Goal: Information Seeking & Learning: Learn about a topic

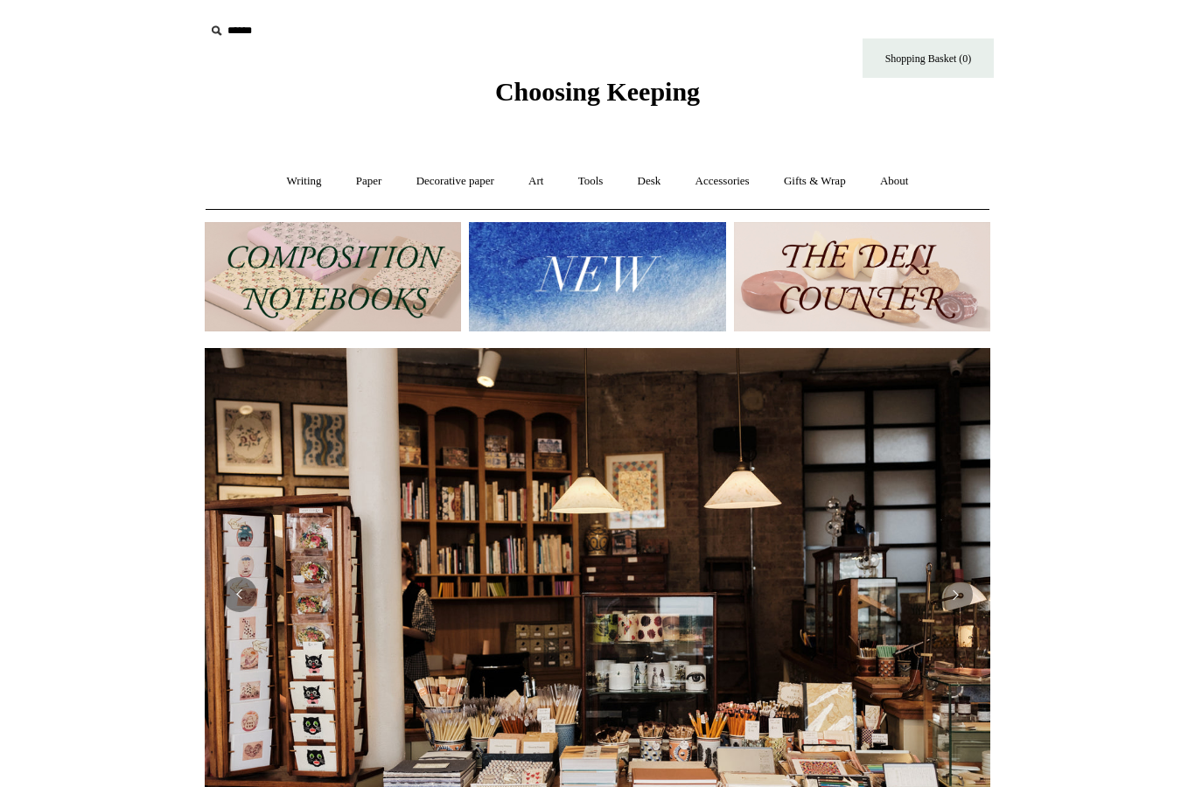
click at [684, 283] on img at bounding box center [597, 276] width 256 height 109
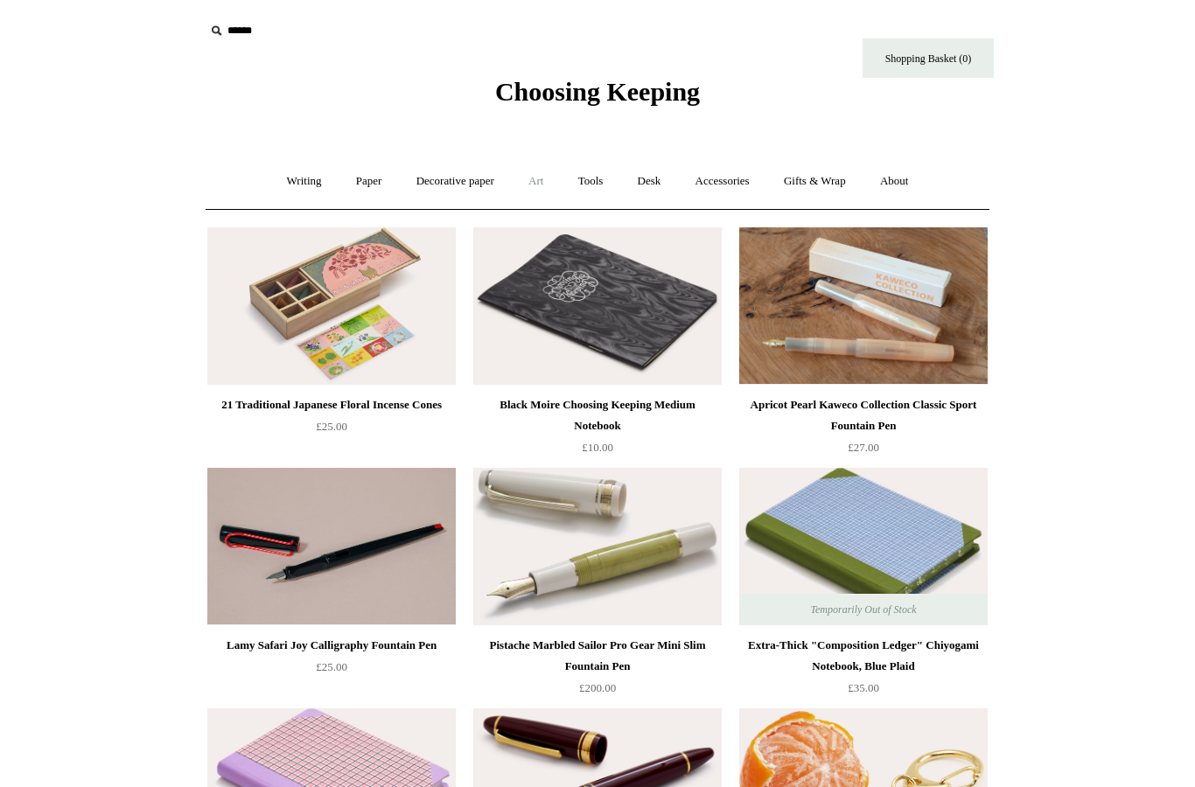
click at [541, 178] on link "Art +" at bounding box center [536, 181] width 46 height 46
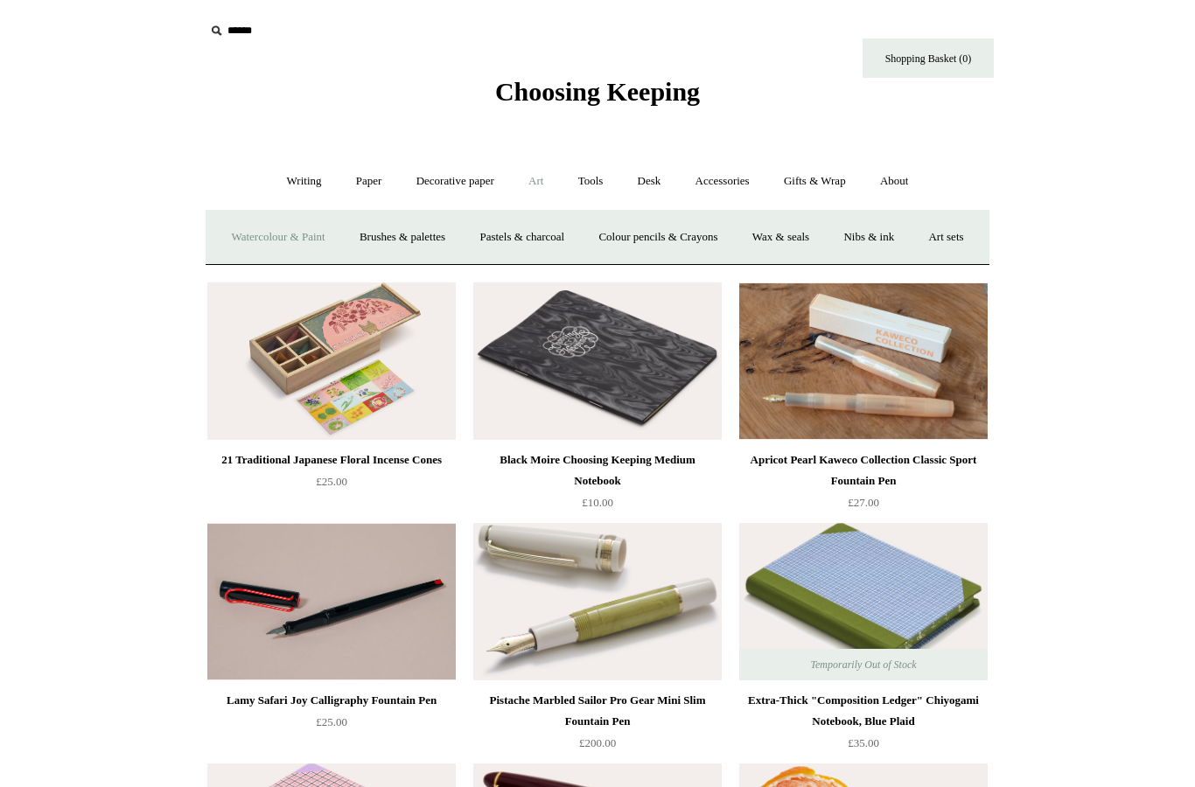
click at [326, 242] on link "Watercolour & Paint" at bounding box center [277, 237] width 125 height 46
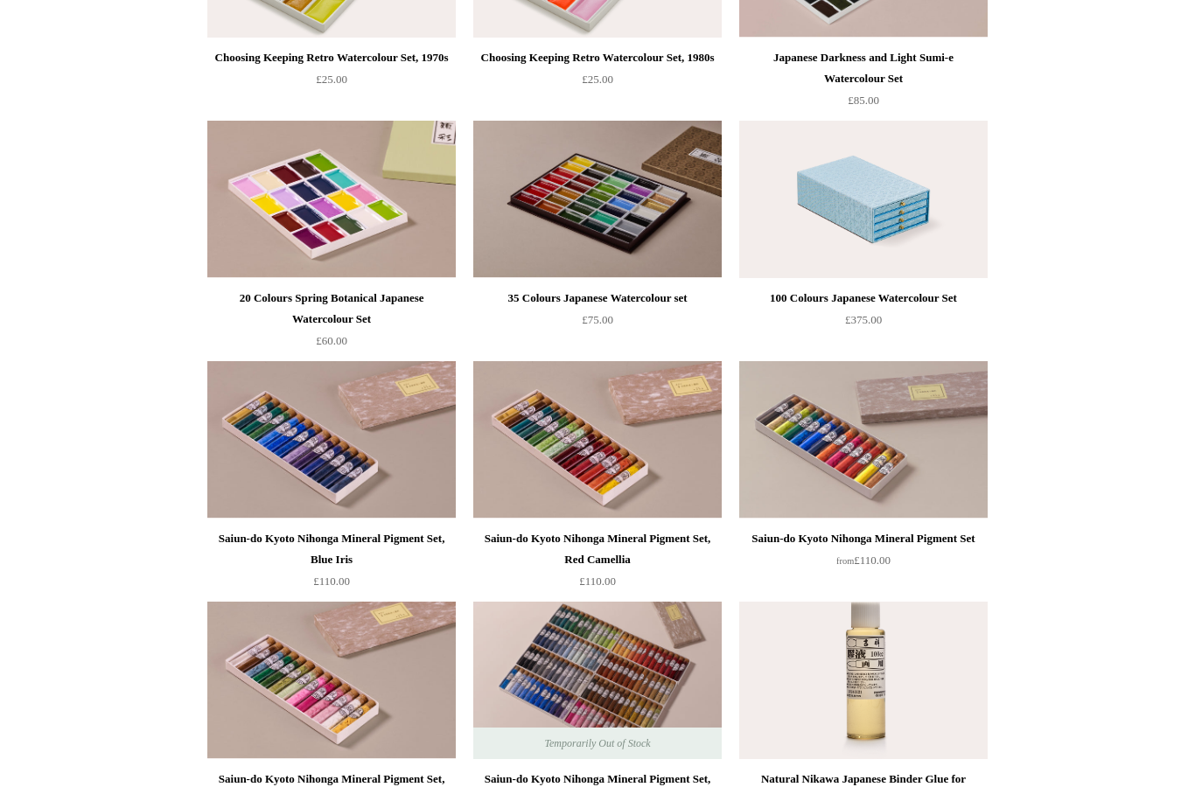
scroll to position [1290, 0]
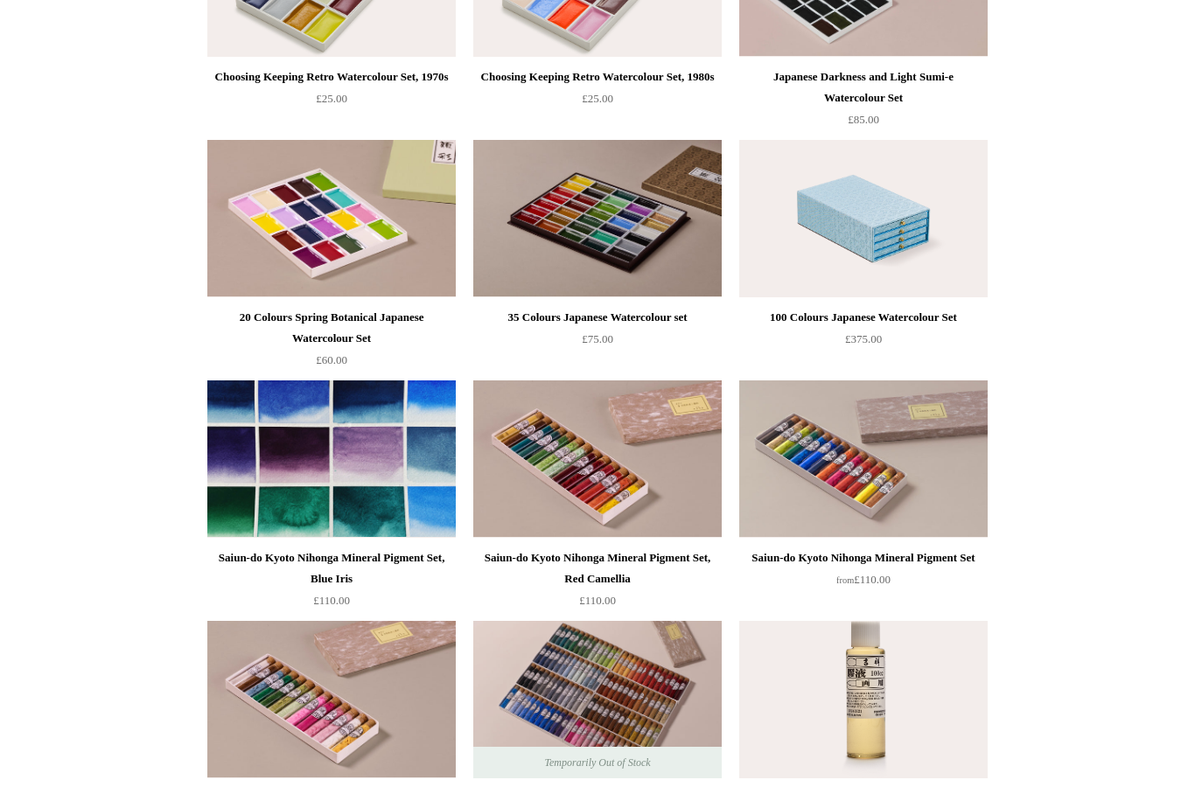
click at [353, 479] on img at bounding box center [331, 459] width 248 height 157
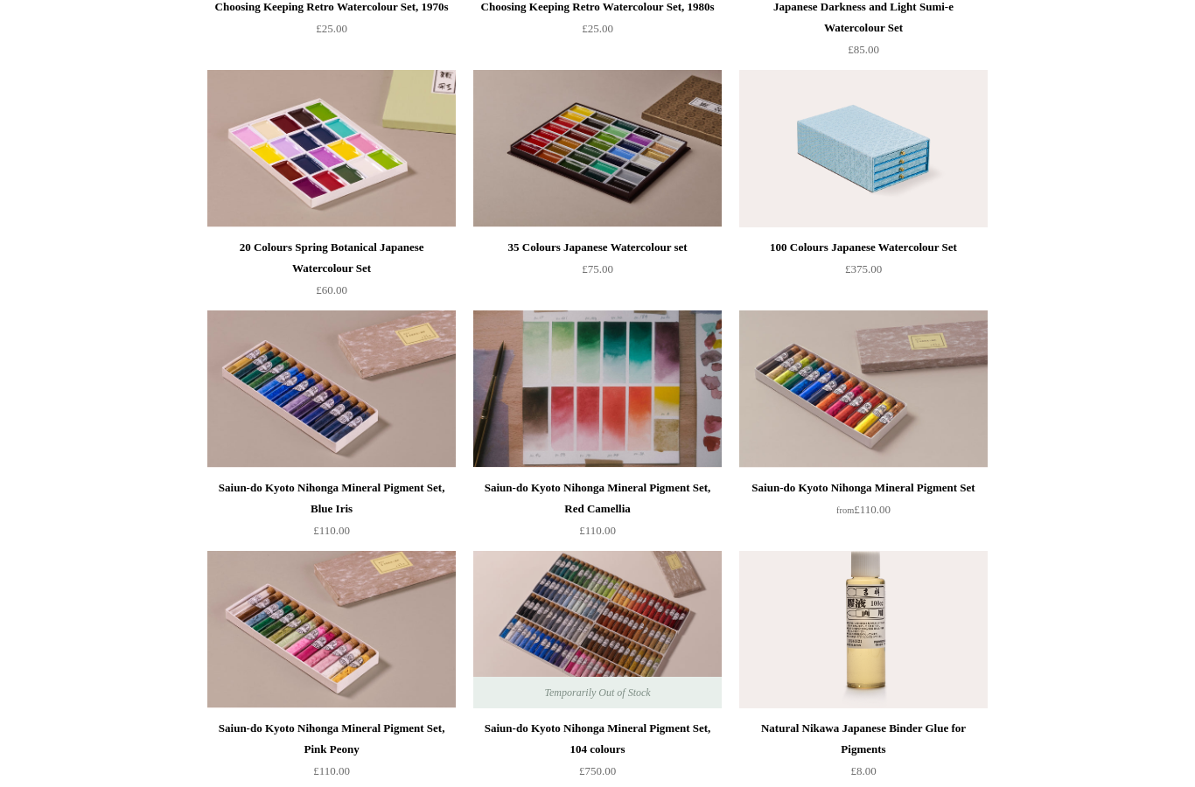
click at [539, 357] on img at bounding box center [597, 389] width 248 height 157
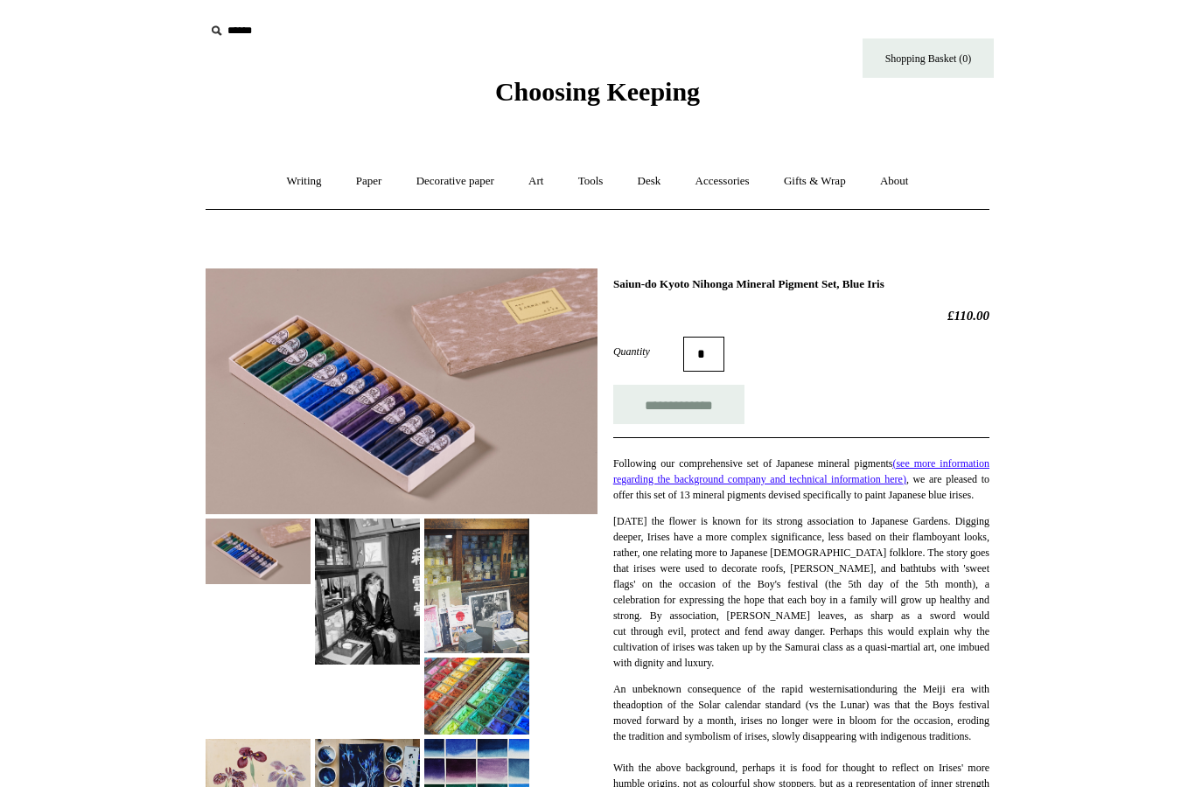
click at [482, 682] on img at bounding box center [476, 696] width 105 height 77
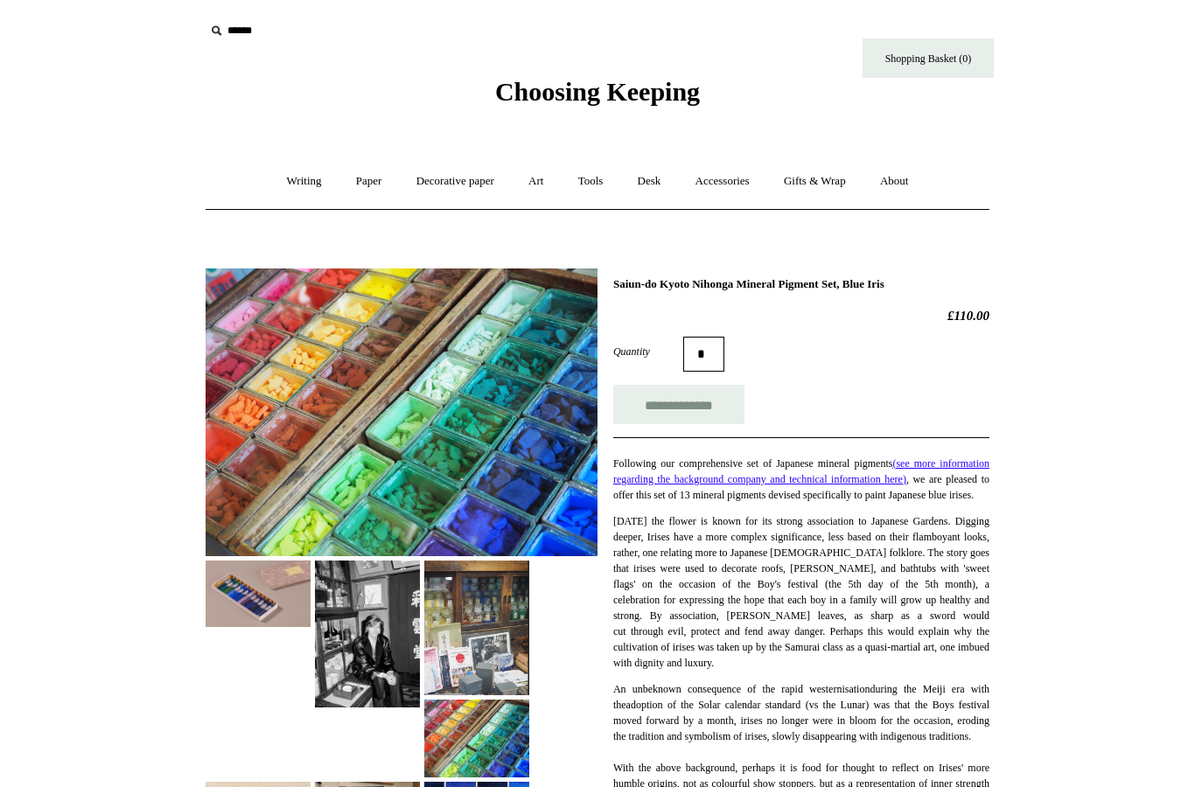
click at [476, 622] on img at bounding box center [476, 628] width 105 height 135
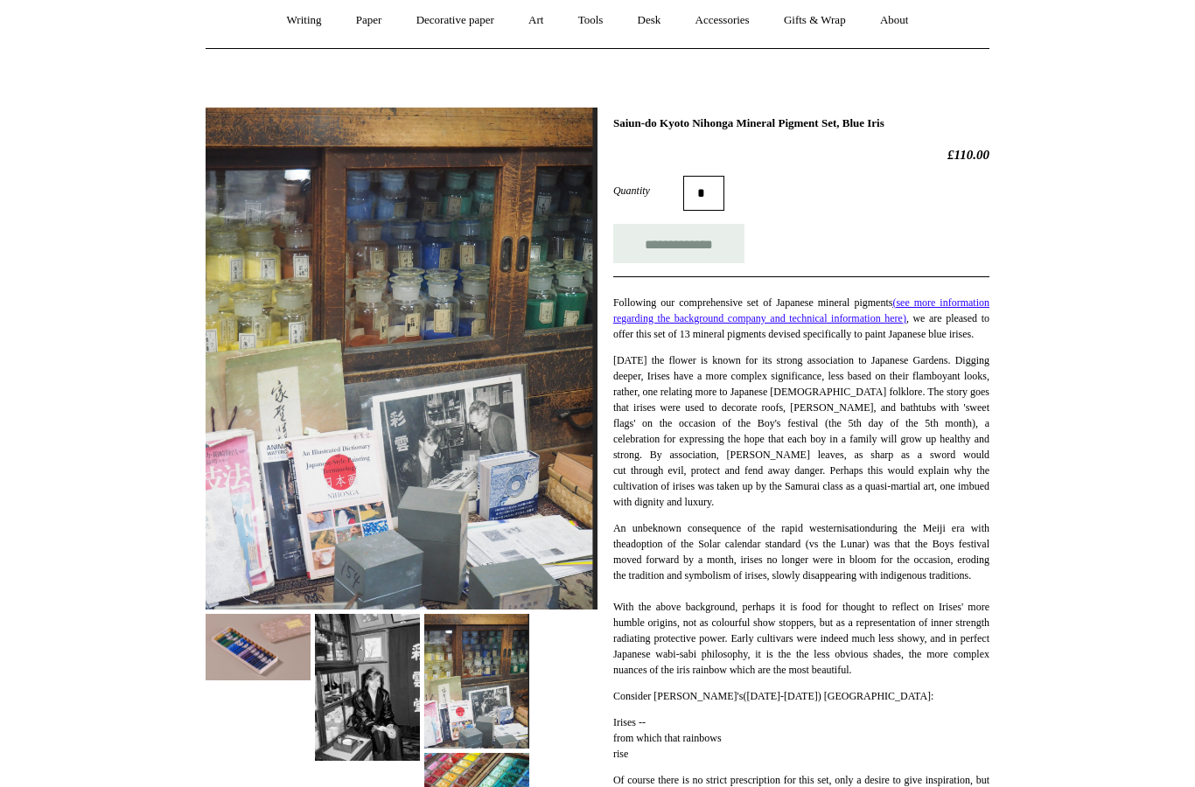
scroll to position [290, 0]
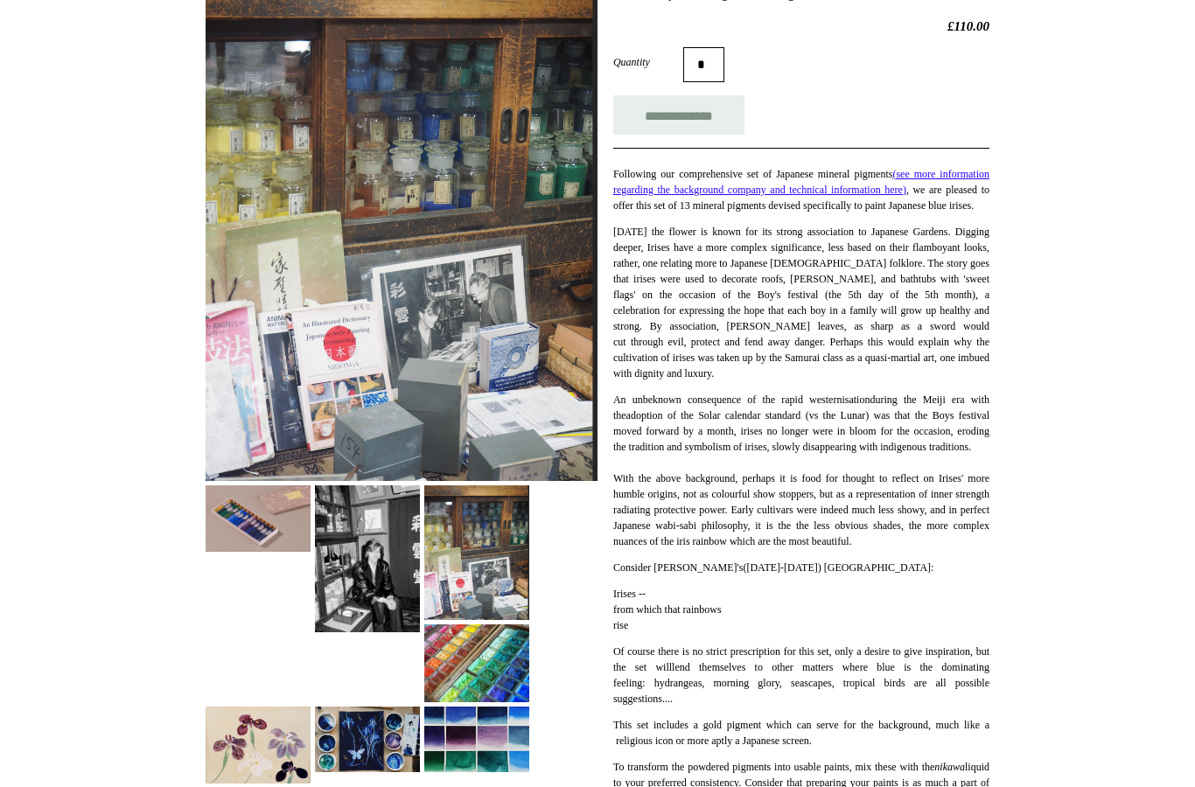
click at [494, 674] on img at bounding box center [476, 663] width 105 height 77
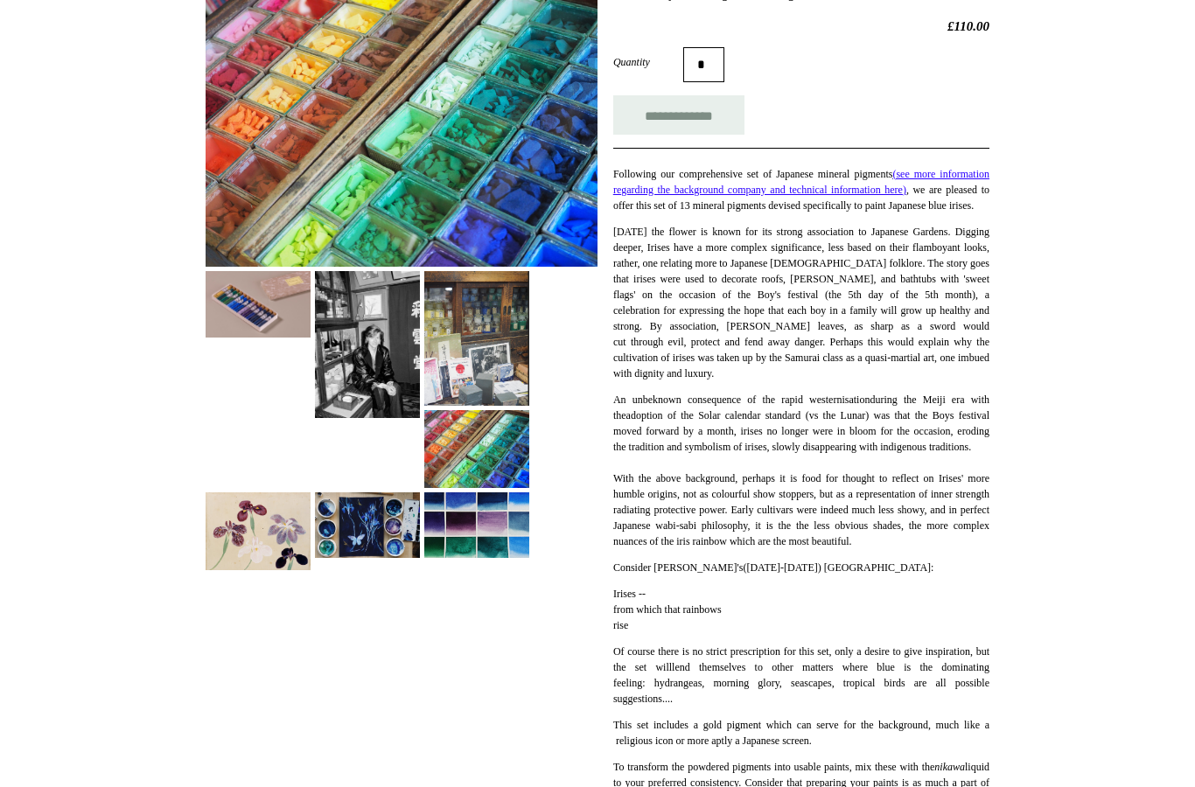
click at [390, 531] on img at bounding box center [367, 525] width 105 height 66
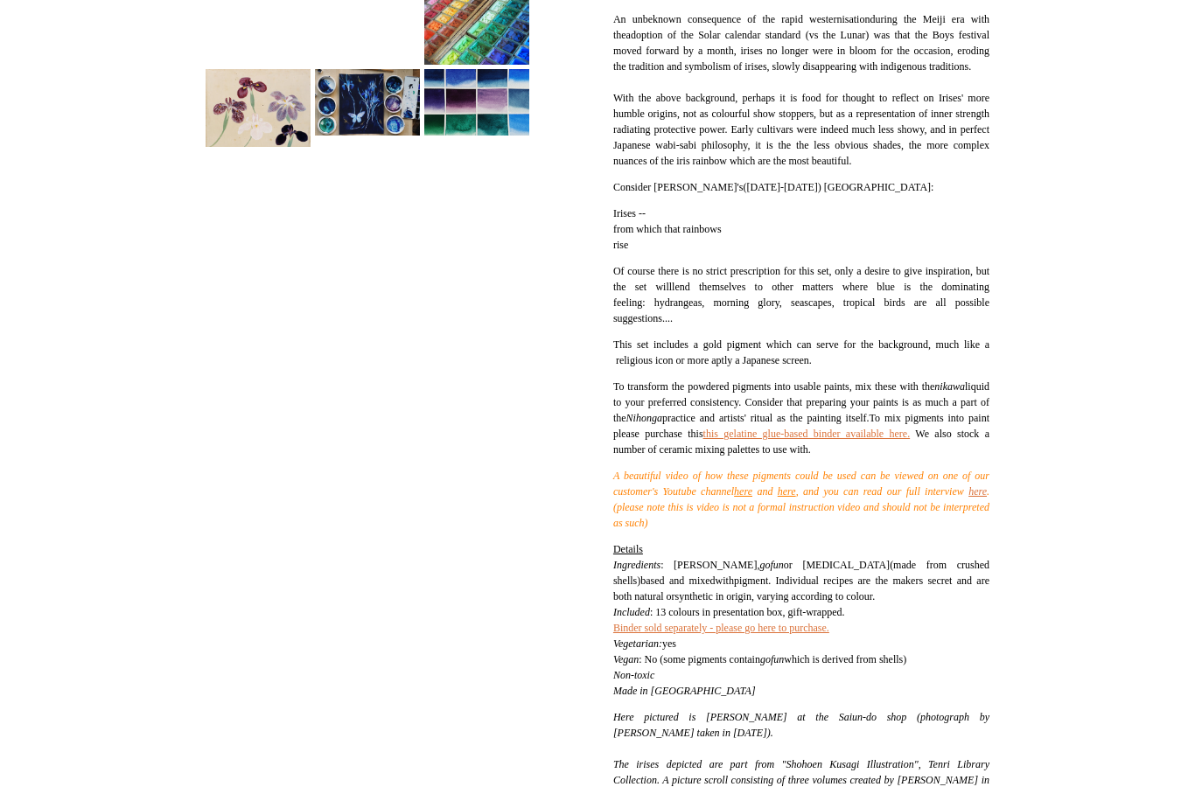
scroll to position [670, 0]
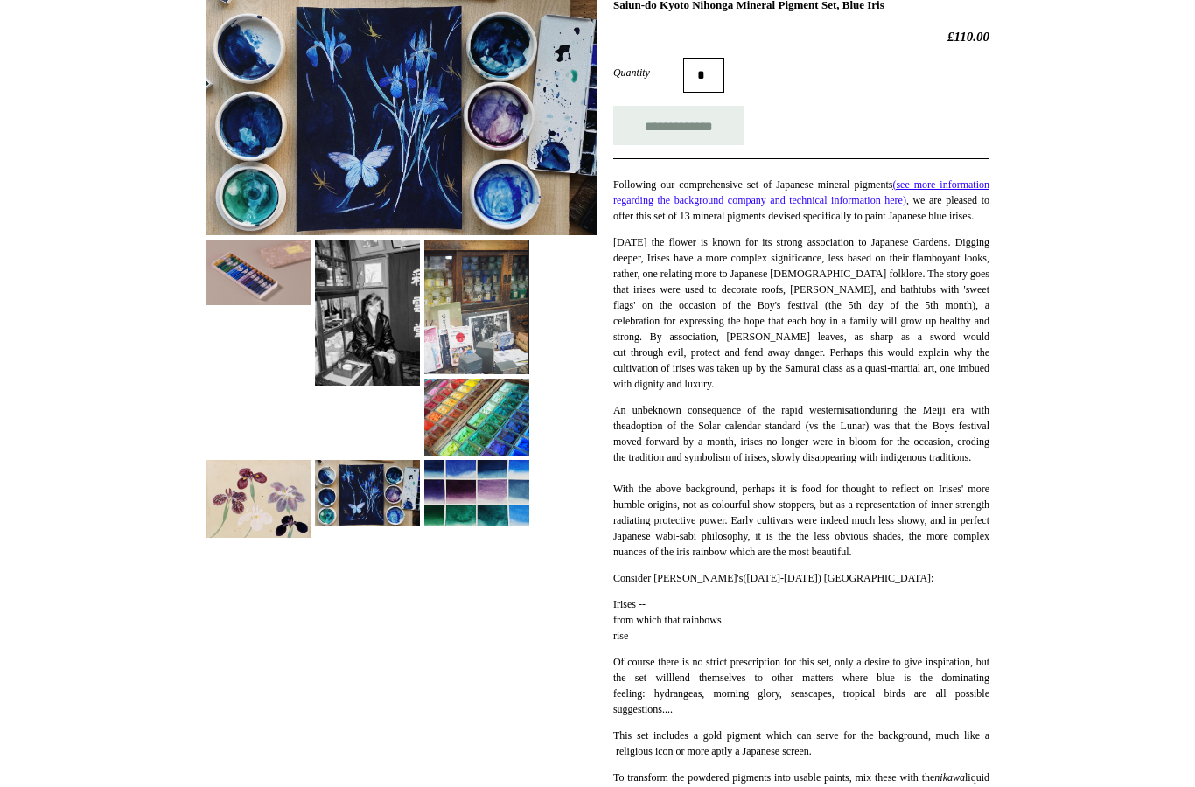
click at [480, 513] on img at bounding box center [476, 494] width 105 height 66
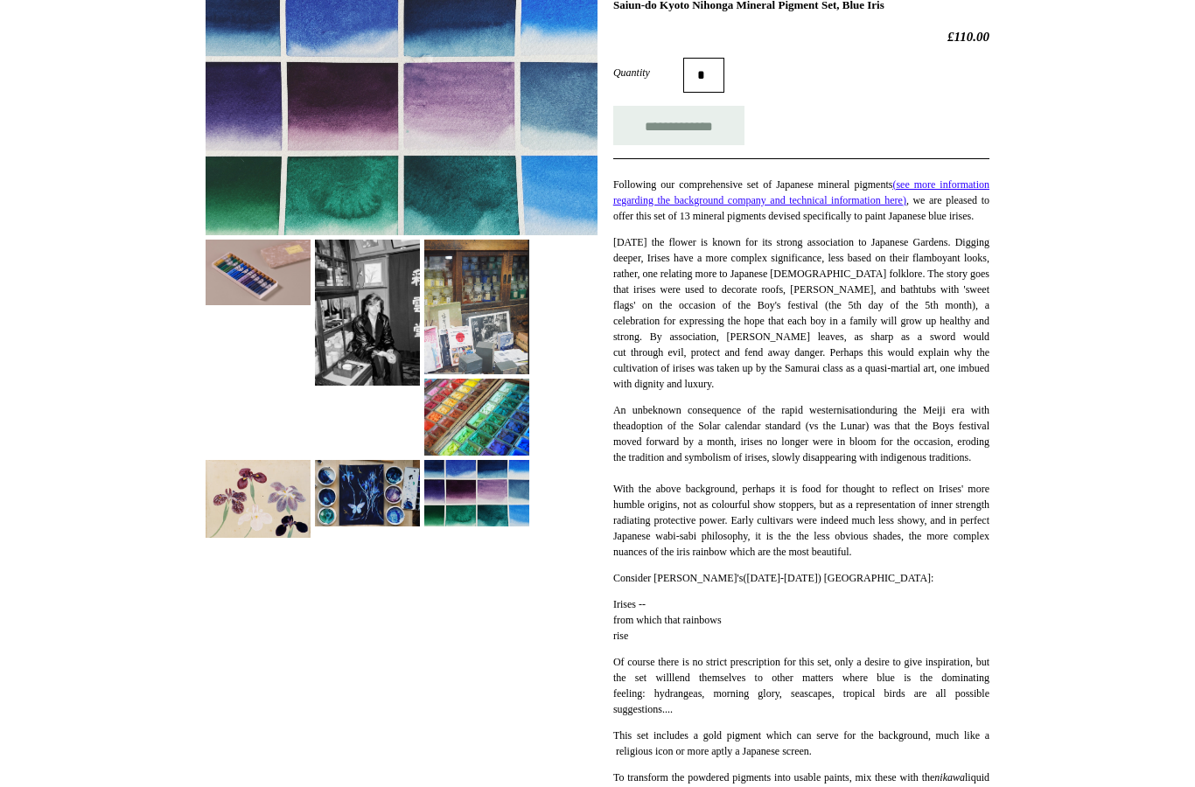
click at [215, 501] on img at bounding box center [258, 499] width 105 height 78
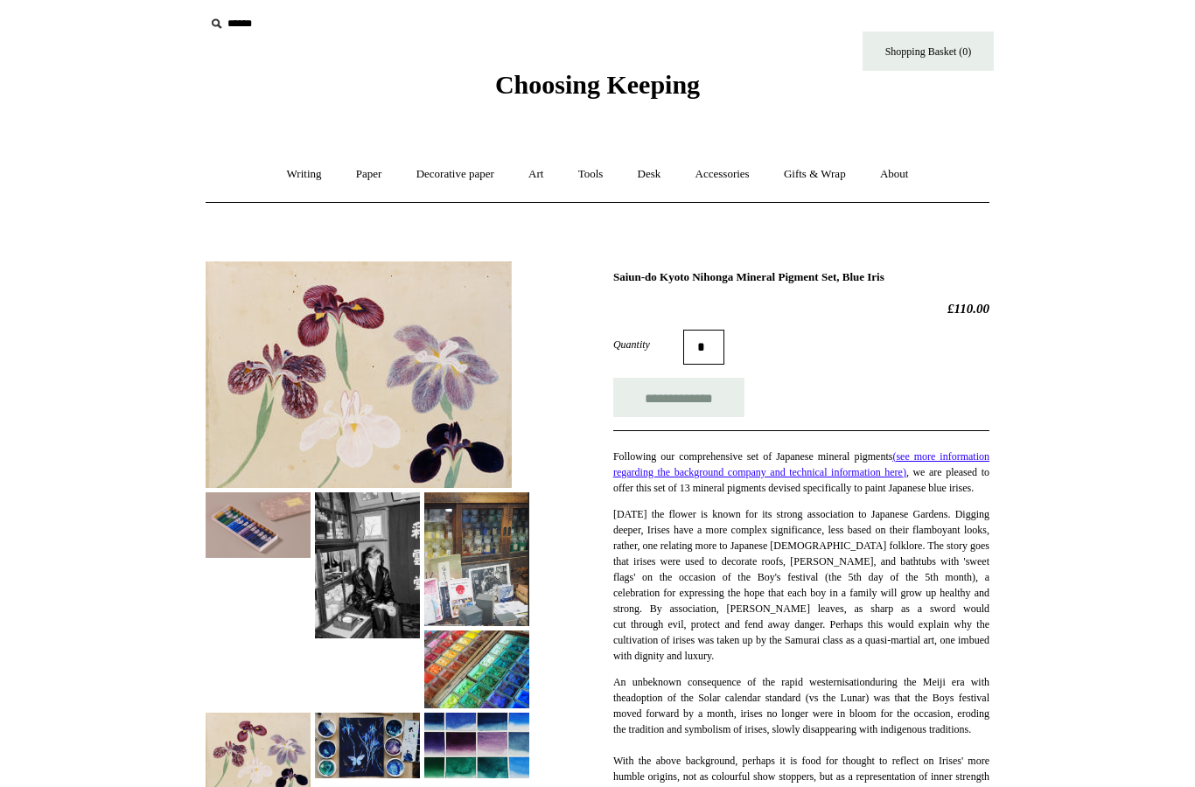
scroll to position [0, 0]
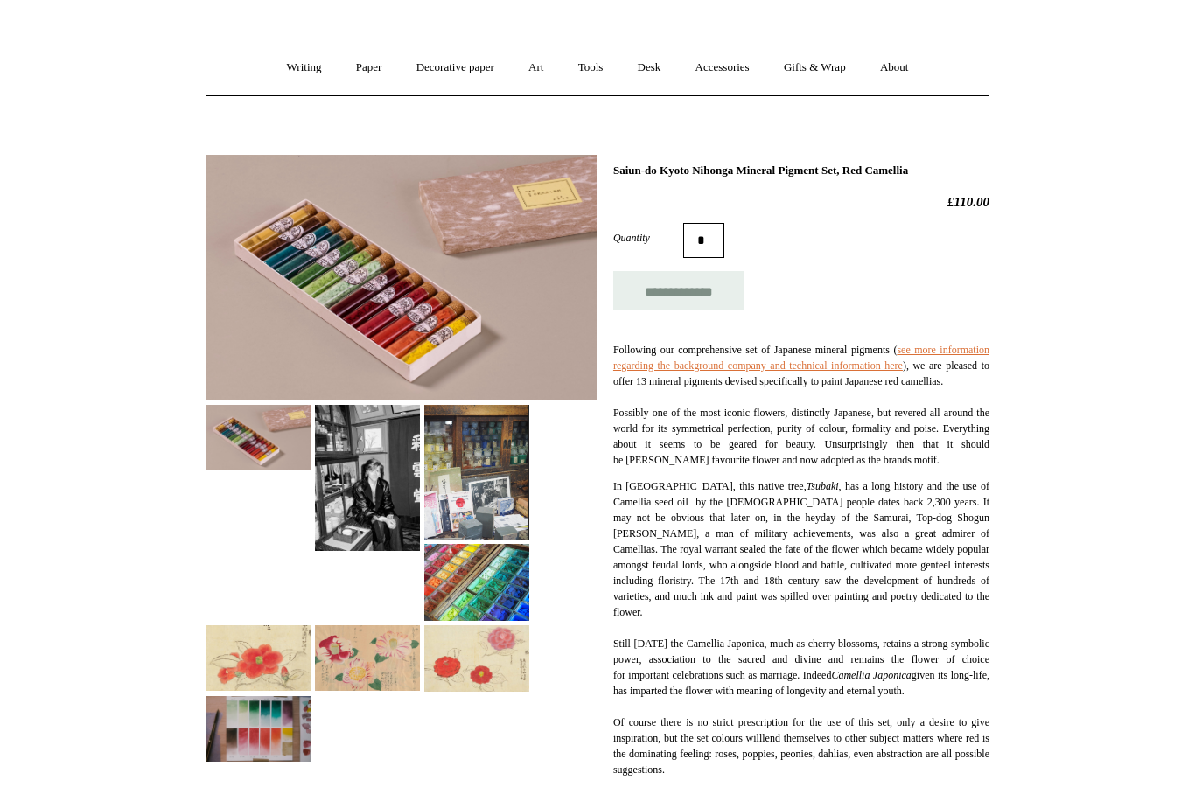
scroll to position [17, 0]
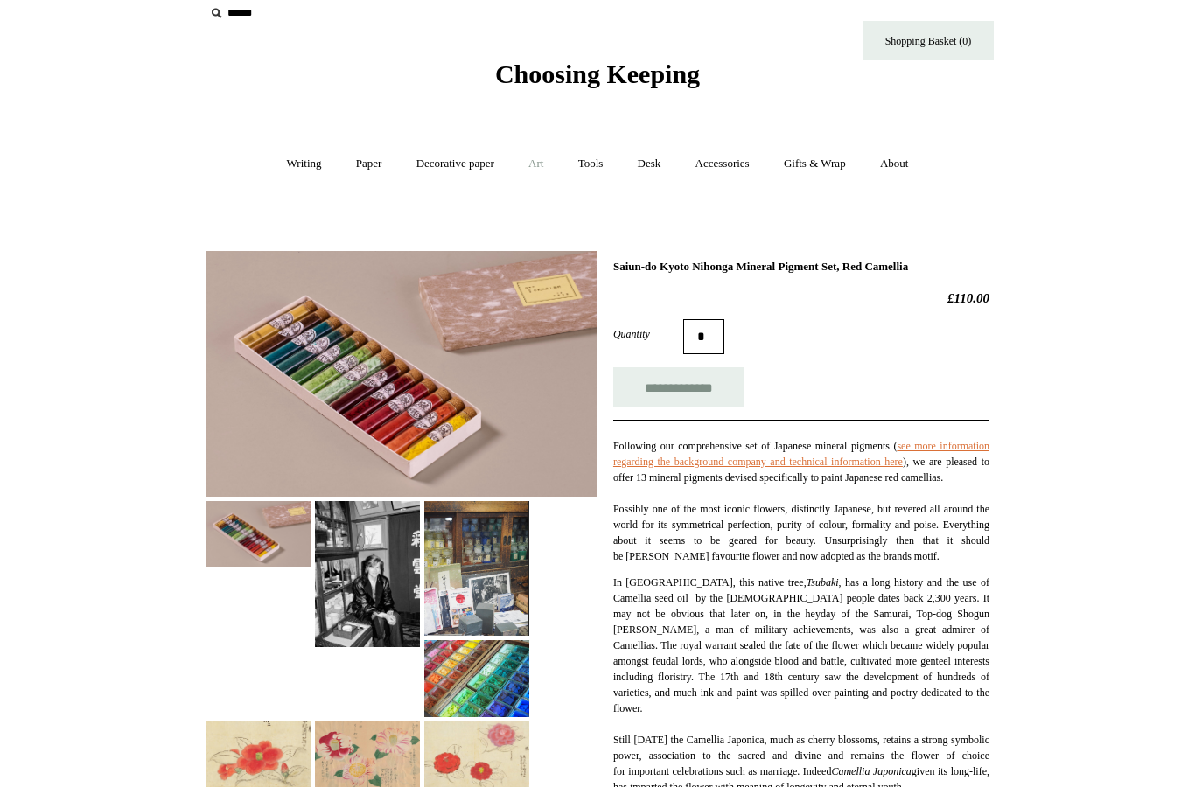
click at [559, 168] on link "Art +" at bounding box center [536, 165] width 46 height 46
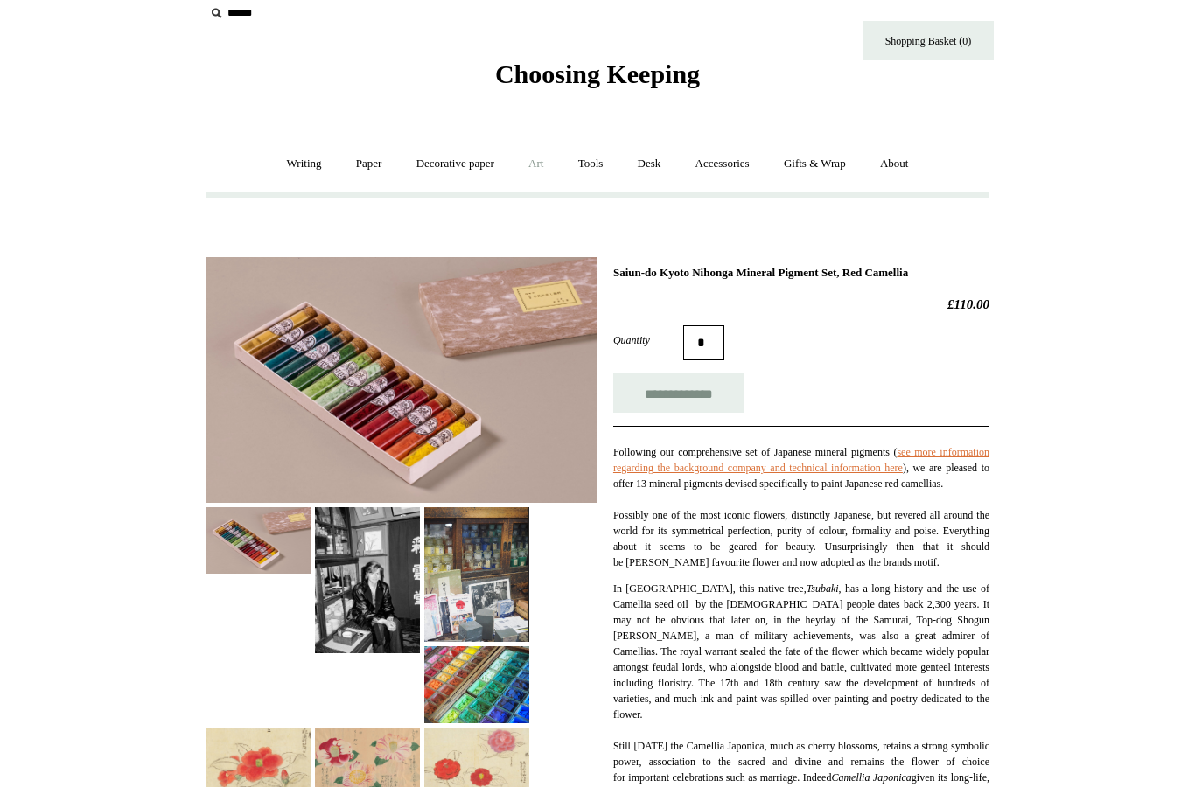
scroll to position [17, 0]
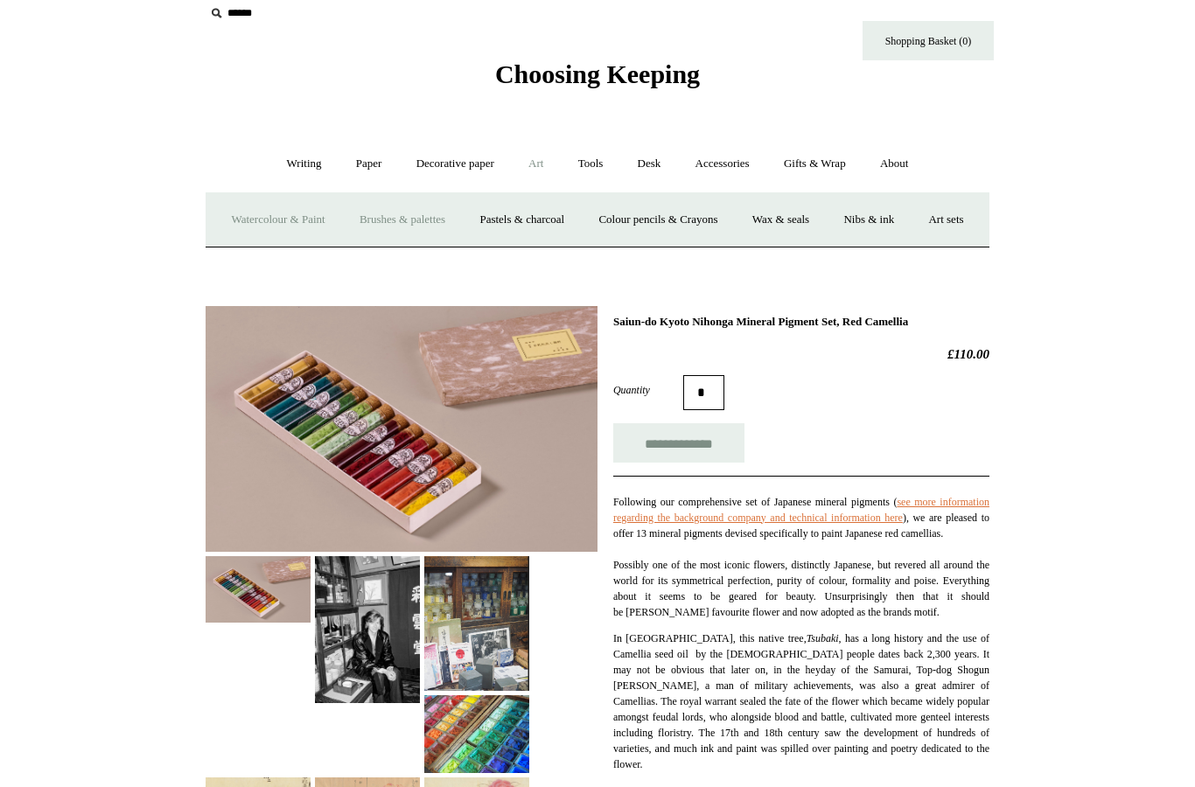
click at [438, 218] on link "Brushes & palettes" at bounding box center [402, 220] width 117 height 46
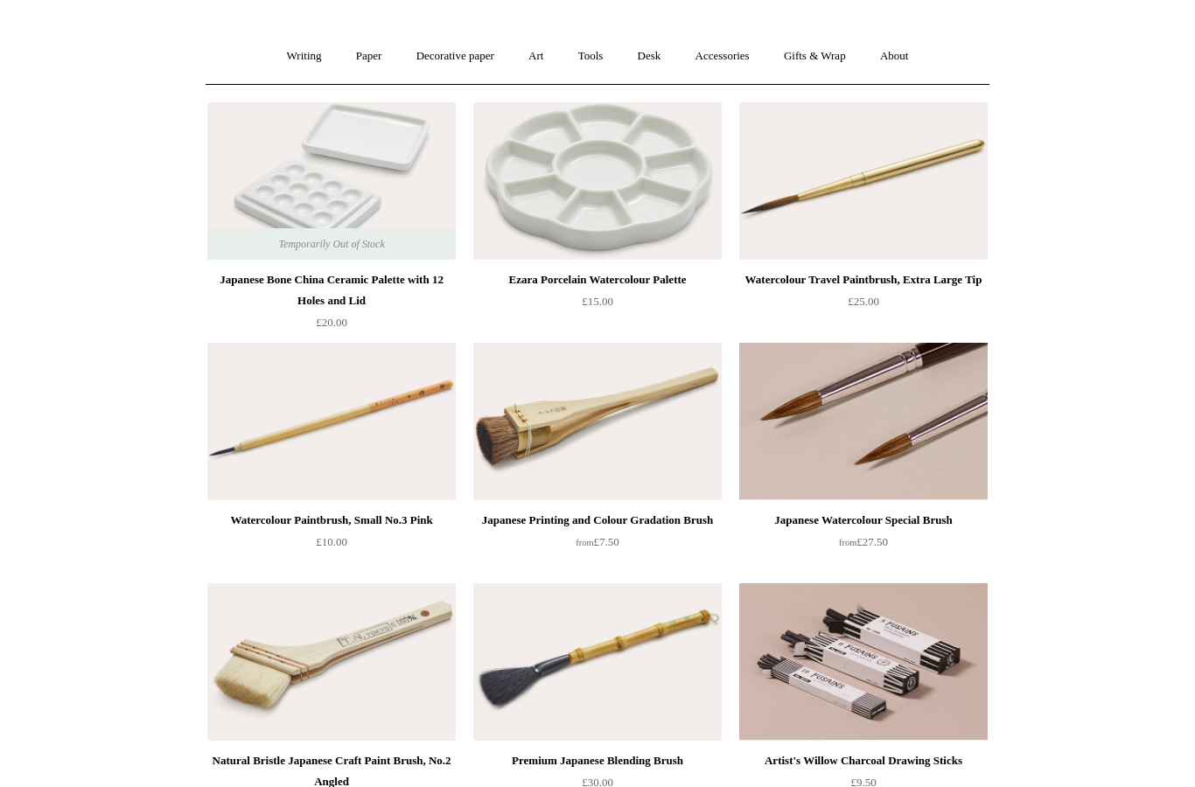
scroll to position [125, 0]
click at [865, 458] on img at bounding box center [863, 421] width 248 height 157
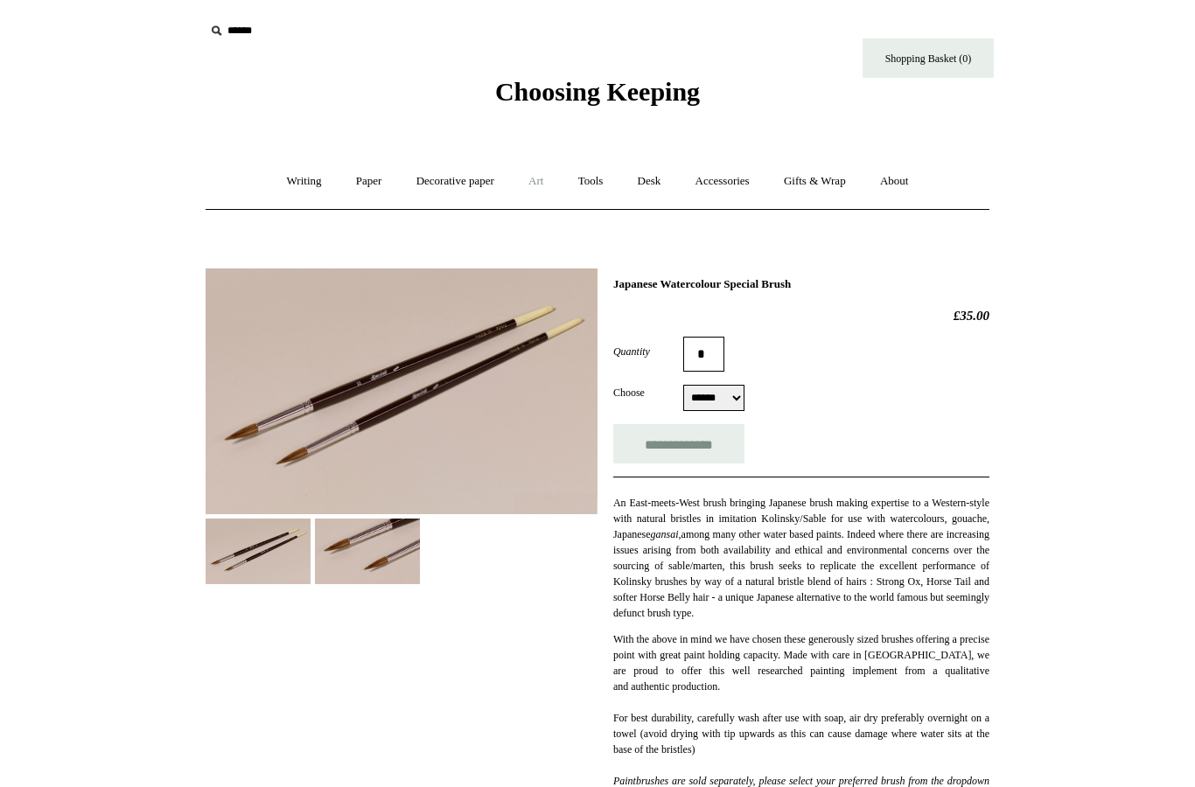
click at [536, 183] on link "Art +" at bounding box center [536, 181] width 46 height 46
